Goal: Feedback & Contribution: Contribute content

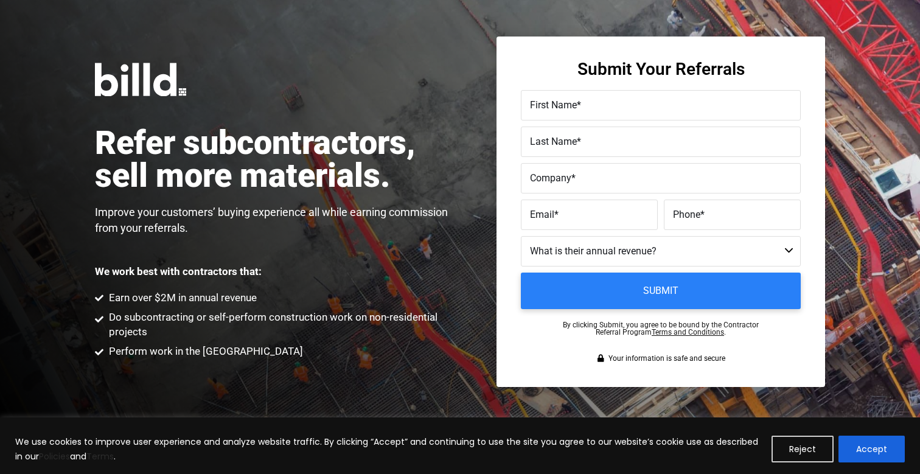
click at [632, 114] on label "First Name *" at bounding box center [661, 106] width 262 height 18
click at [632, 114] on input "First Name *" at bounding box center [661, 105] width 280 height 30
paste input "[PERSON_NAME]"
type input "Devendra"
click at [605, 144] on label "Last Name *" at bounding box center [661, 142] width 262 height 18
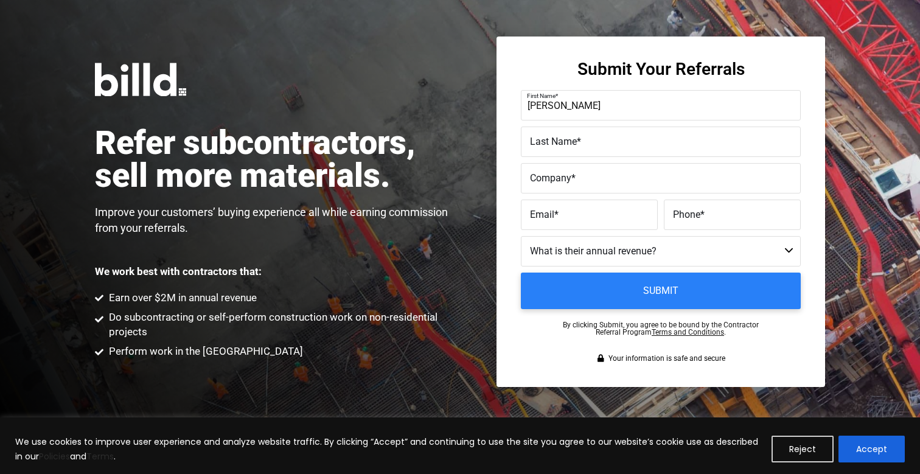
click at [605, 144] on input "Last Name *" at bounding box center [661, 142] width 280 height 30
paste input "Rajwade"
type input "Rajwade"
click at [554, 189] on input "Company *" at bounding box center [661, 178] width 280 height 30
paste input "SolarPark USA Inc."
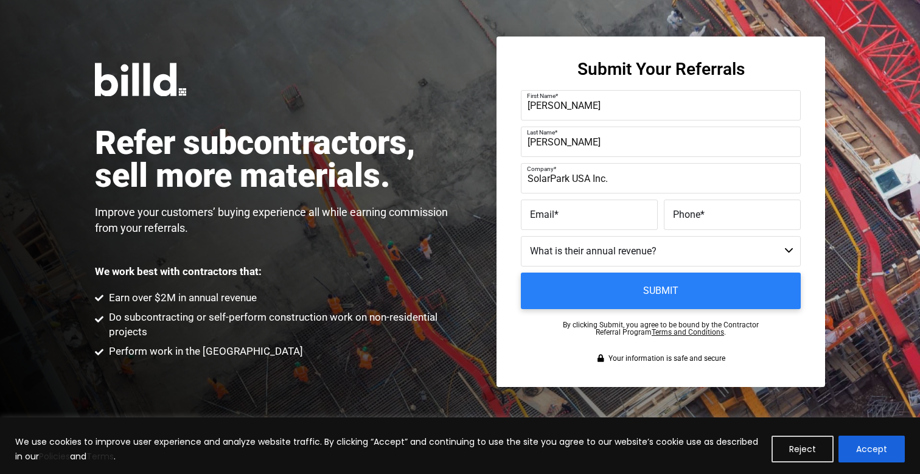
type input "SolarPark USA Inc."
click at [564, 211] on label "Email *" at bounding box center [589, 215] width 119 height 18
click at [564, 211] on input "Email *" at bounding box center [589, 215] width 137 height 30
paste input "devendra.rajwade@solarparkusa.com"
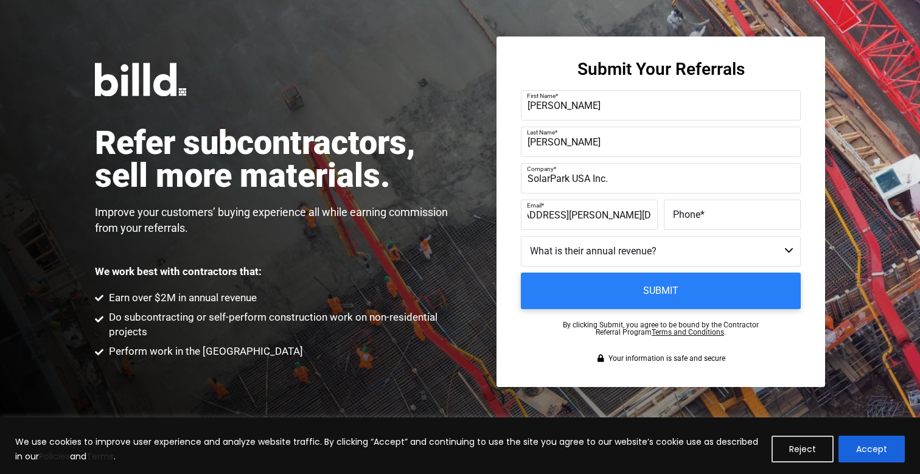
type input "devendra.rajwade@solarparkusa.com"
click at [736, 214] on label "Phone *" at bounding box center [732, 215] width 119 height 18
click at [736, 214] on input "Phone *" at bounding box center [732, 215] width 137 height 30
paste input "(192) 520-0098"
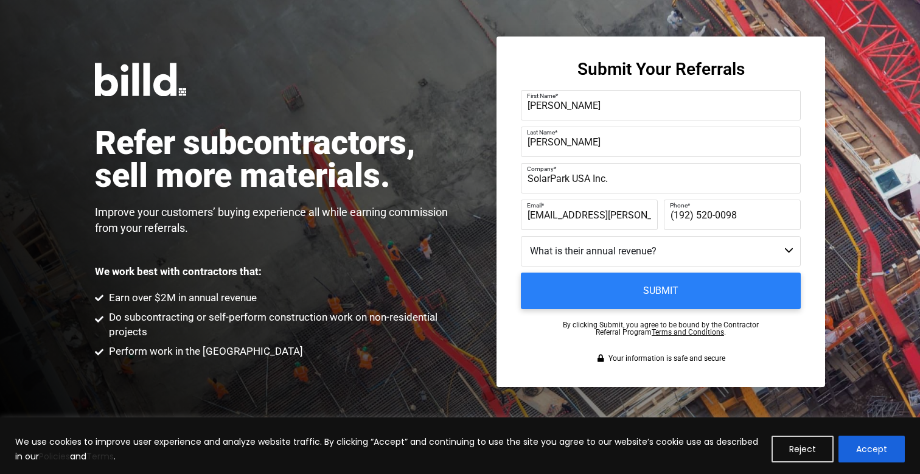
type input "(192)520-0098"
click at [590, 245] on select "Less than $1M $1M - $2M $2M - $4M $4M - $8M $8M - $25M $25M - $40M $40M +" at bounding box center [661, 251] width 280 height 30
select select "$2M - $4M"
click at [521, 236] on select "Less than $1M $1M - $2M $2M - $4M $4M - $8M $8M - $25M $25M - $40M $40M +" at bounding box center [661, 251] width 280 height 30
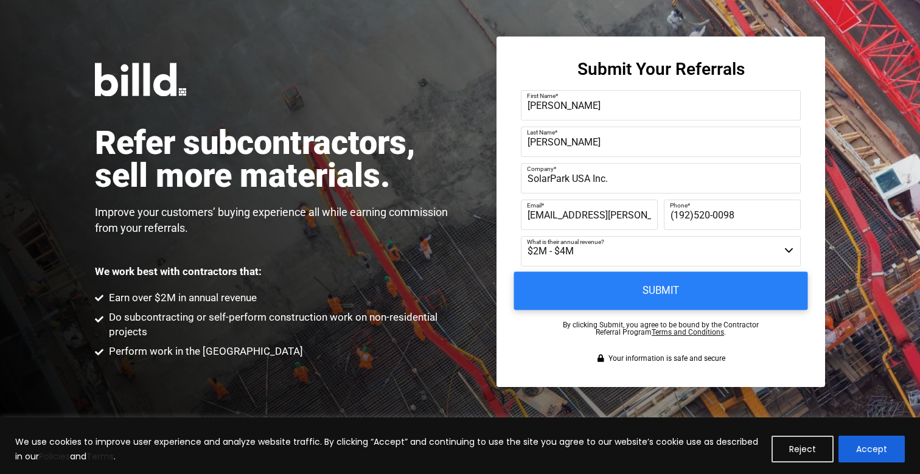
click at [726, 301] on input "Submit" at bounding box center [661, 291] width 294 height 38
